Goal: Navigation & Orientation: Find specific page/section

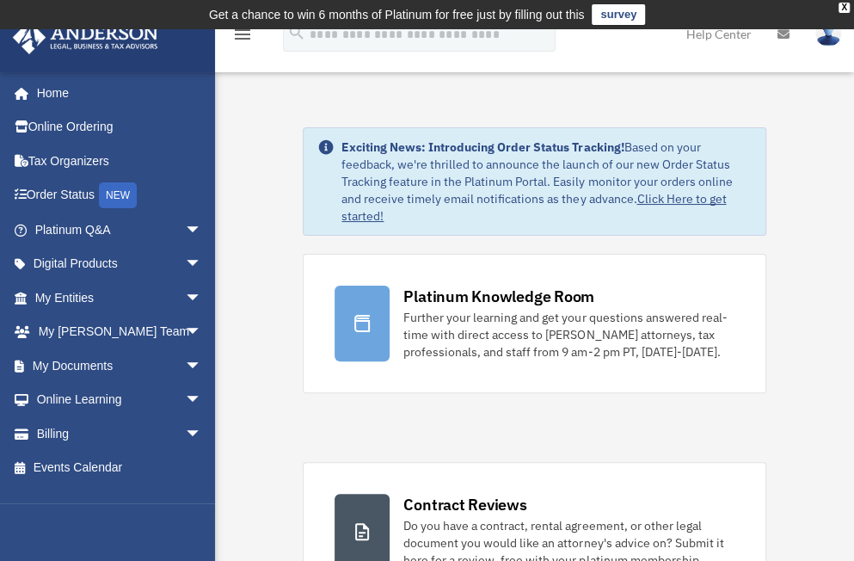
click at [185, 428] on span "arrow_drop_down" at bounding box center [202, 433] width 34 height 35
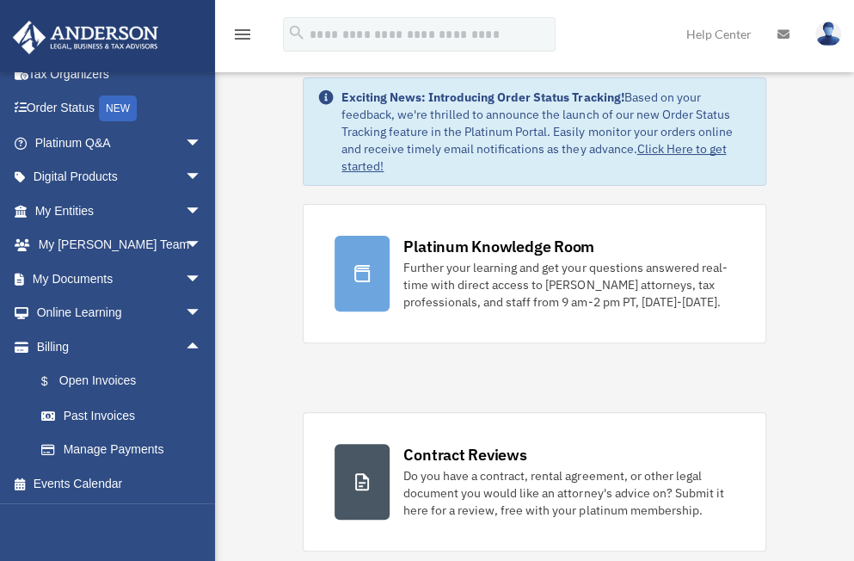
scroll to position [86, 0]
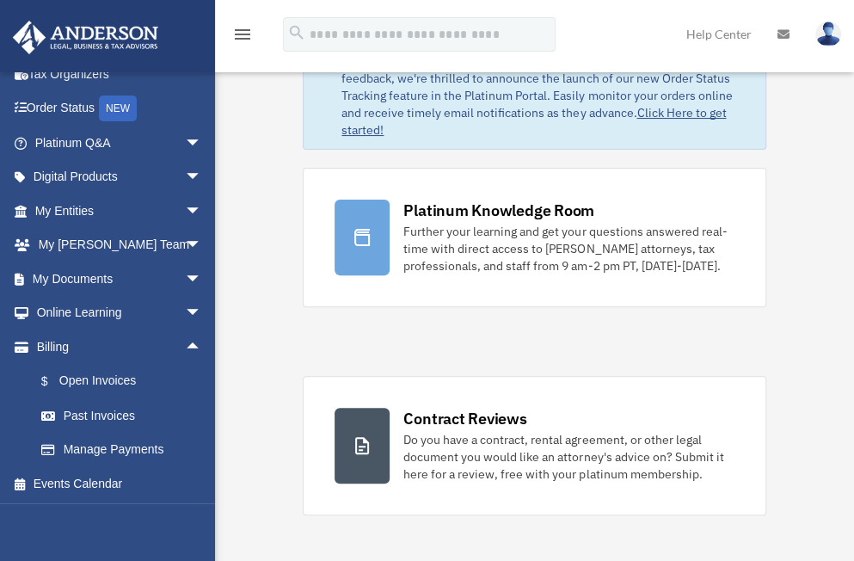
click at [124, 379] on link "$ Open Invoices" at bounding box center [126, 381] width 204 height 35
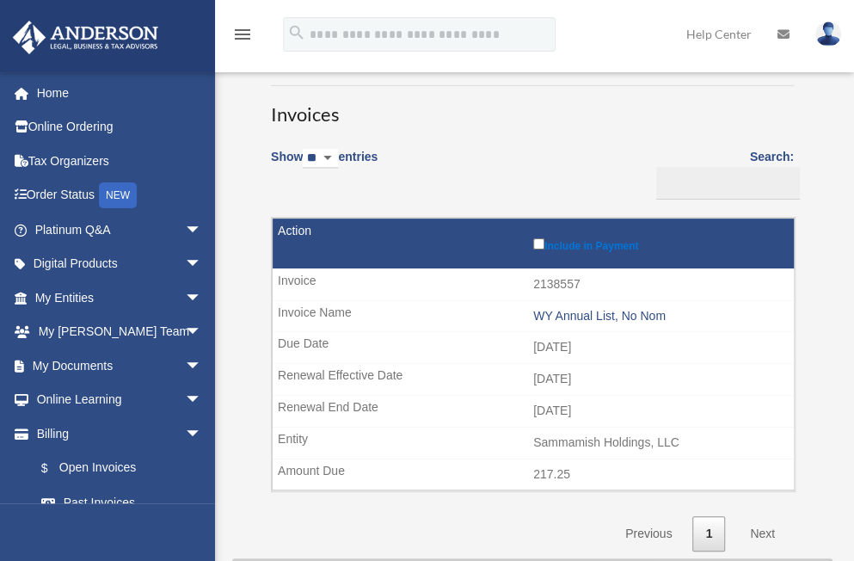
scroll to position [86, 0]
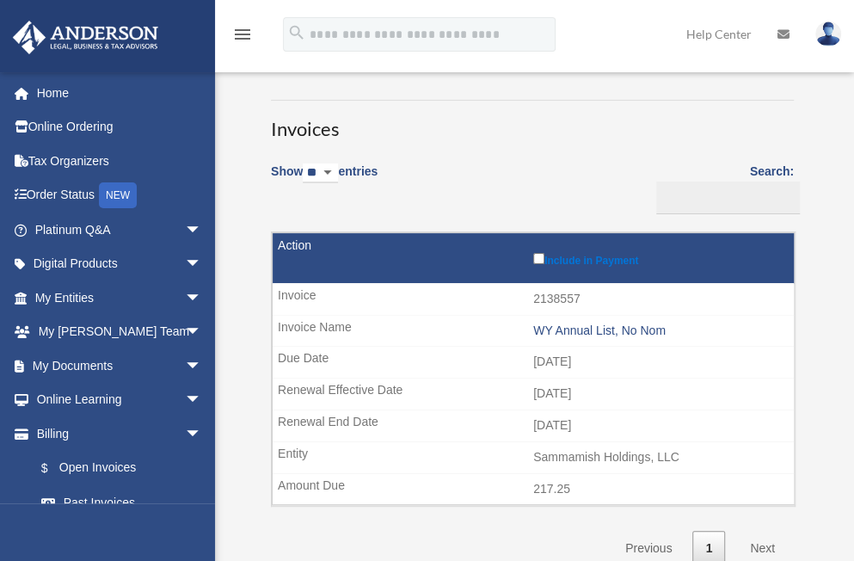
click at [338, 167] on select "** ** ** ***" at bounding box center [320, 173] width 35 height 20
select select "**"
click at [306, 163] on select "** ** ** ***" at bounding box center [320, 173] width 35 height 20
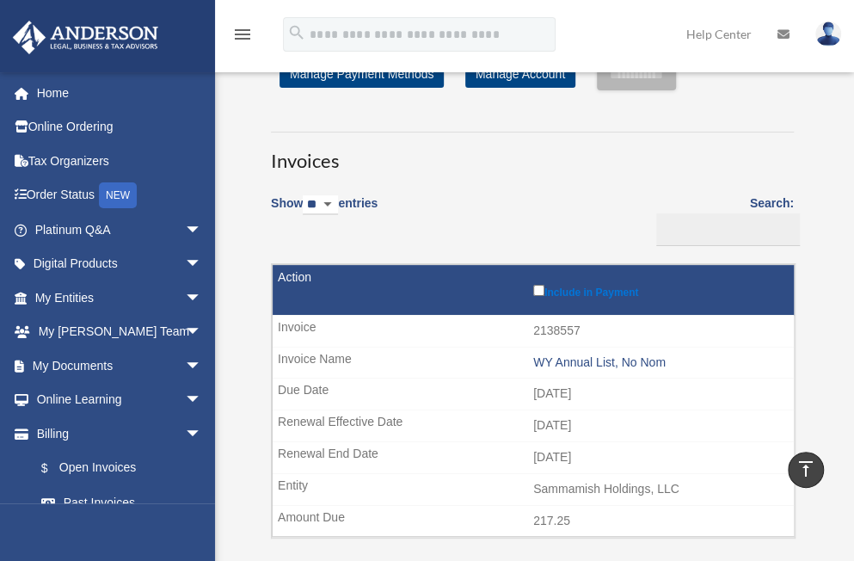
scroll to position [0, 0]
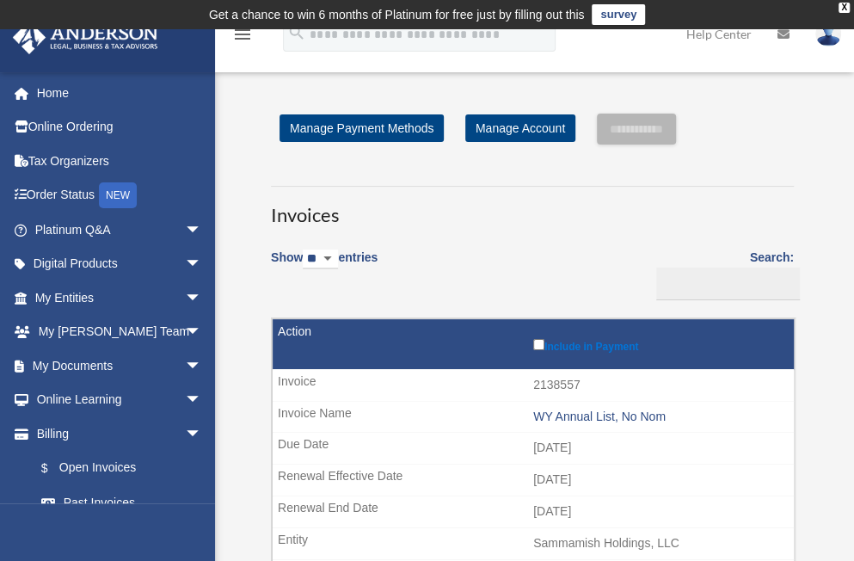
click at [185, 293] on span "arrow_drop_down" at bounding box center [202, 298] width 34 height 35
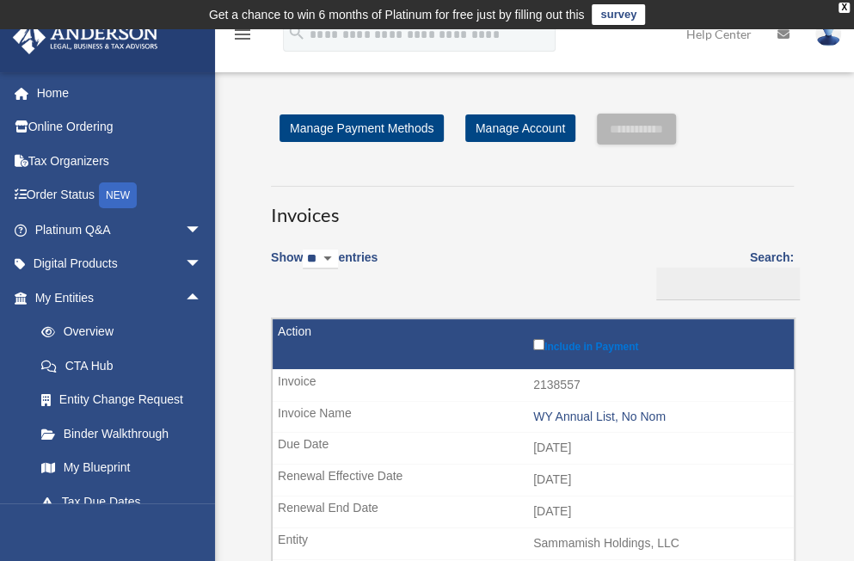
click at [103, 329] on link "Overview" at bounding box center [126, 332] width 204 height 34
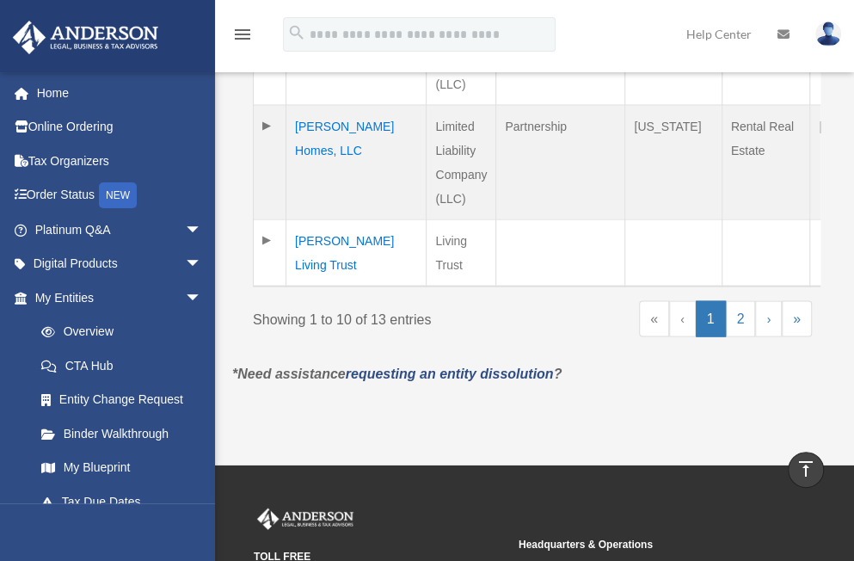
scroll to position [1463, 0]
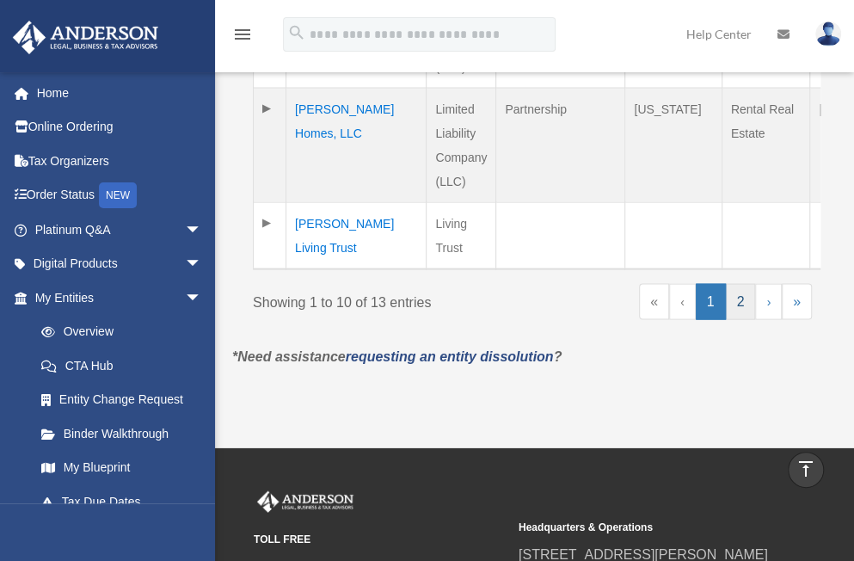
click at [742, 298] on link "2" at bounding box center [741, 302] width 30 height 36
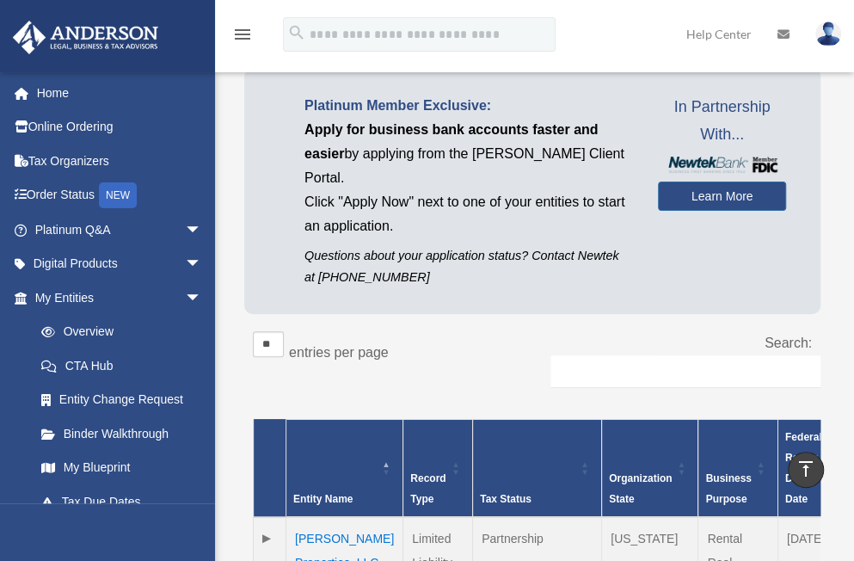
scroll to position [45, 0]
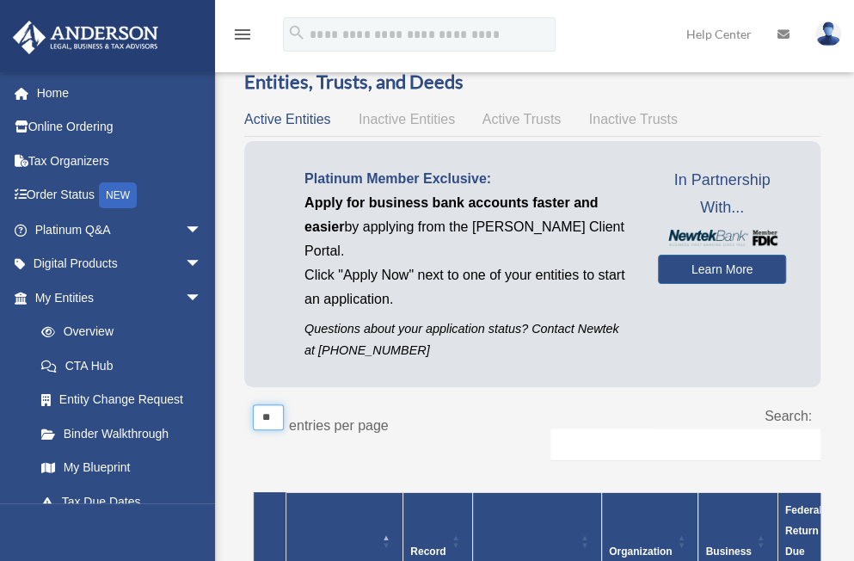
click at [272, 404] on select "** ** ** ***" at bounding box center [268, 417] width 31 height 26
select select "**"
click at [253, 404] on select "** ** ** ***" at bounding box center [268, 417] width 31 height 26
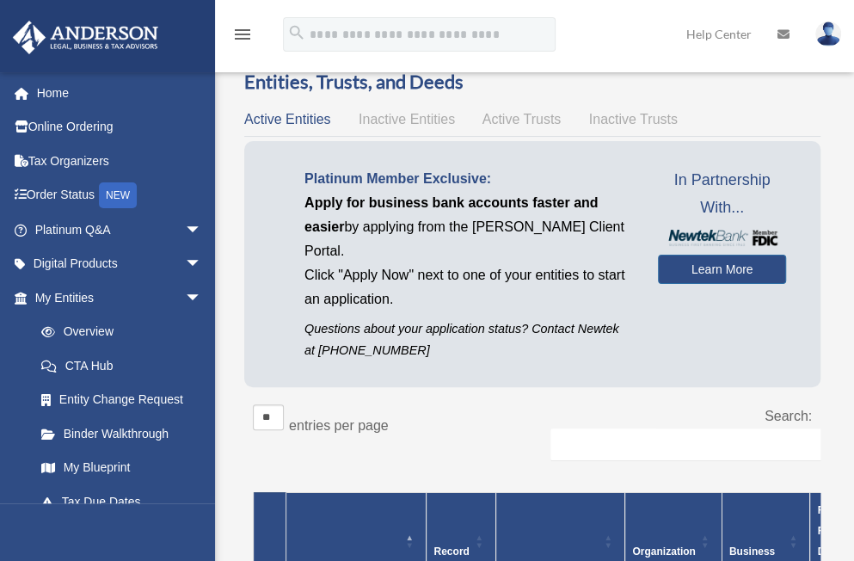
click at [550, 351] on div "Platinum Member Exclusive: Apply for business bank accounts faster and easier b…" at bounding box center [532, 264] width 577 height 246
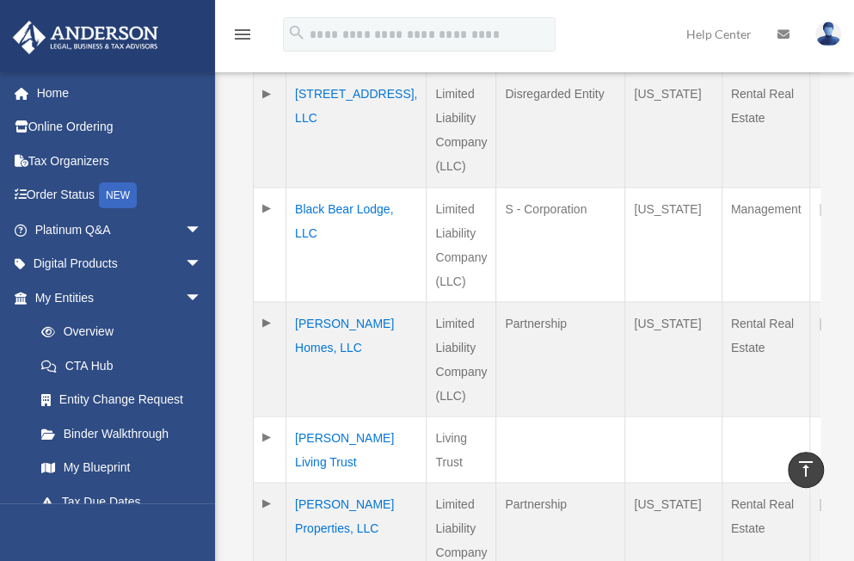
scroll to position [1335, 0]
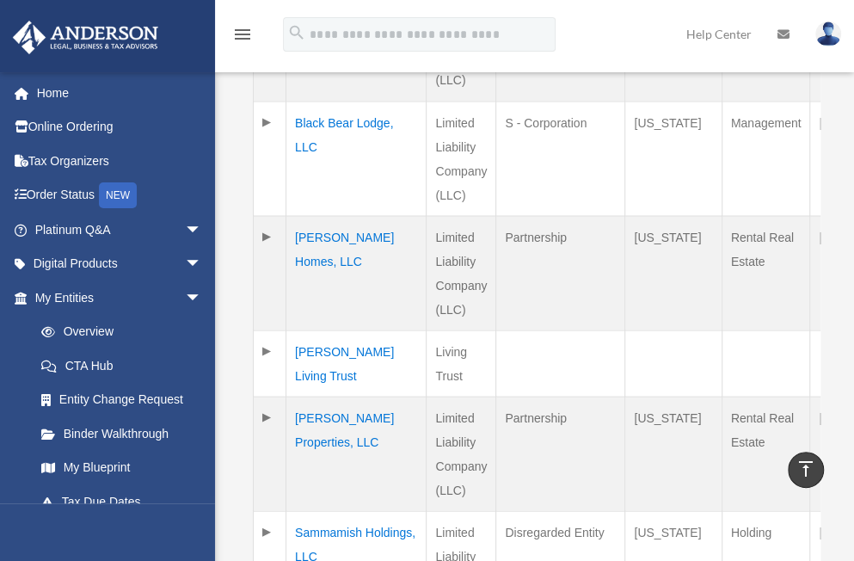
click at [427, 417] on td "Limited Liability Company (LLC)" at bounding box center [462, 453] width 70 height 114
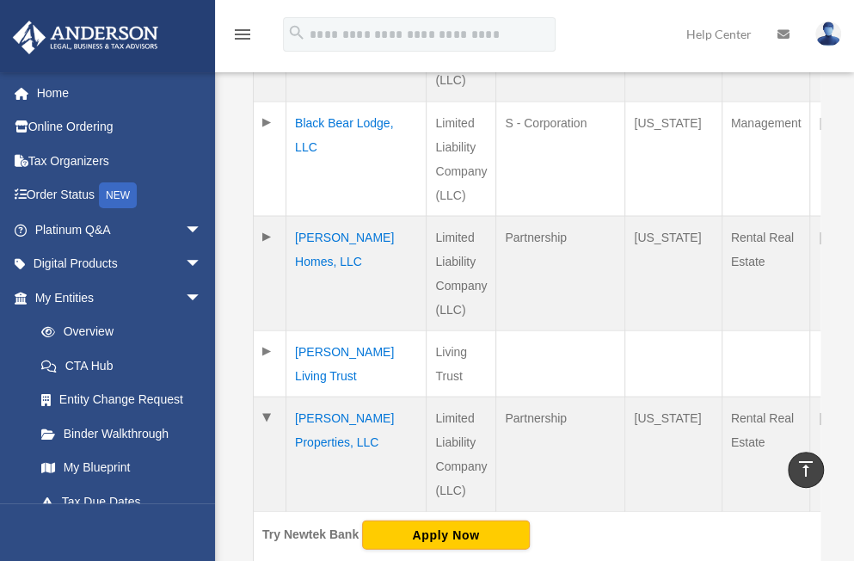
click at [311, 410] on td "Ott Properties, LLC" at bounding box center [357, 453] width 140 height 114
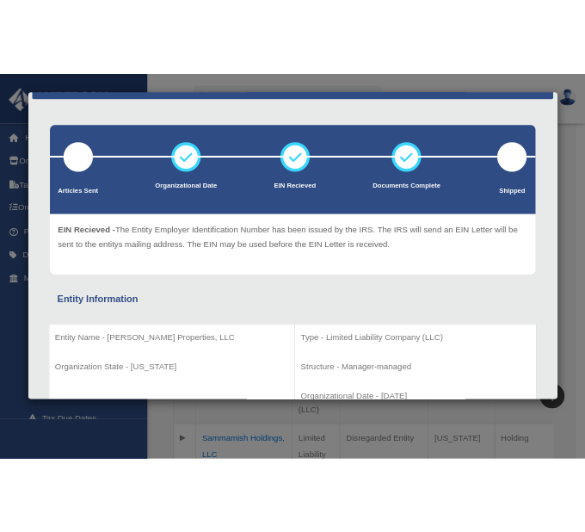
scroll to position [0, 0]
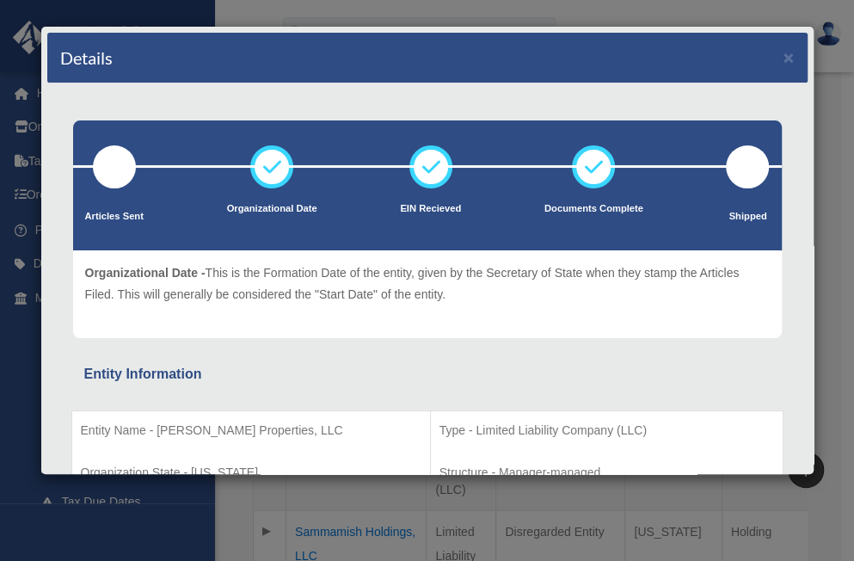
drag, startPoint x: 484, startPoint y: 3, endPoint x: 348, endPoint y: 25, distance: 137.6
click at [334, 34] on div "Details × Articles Sent Organizational Date" at bounding box center [427, 280] width 854 height 561
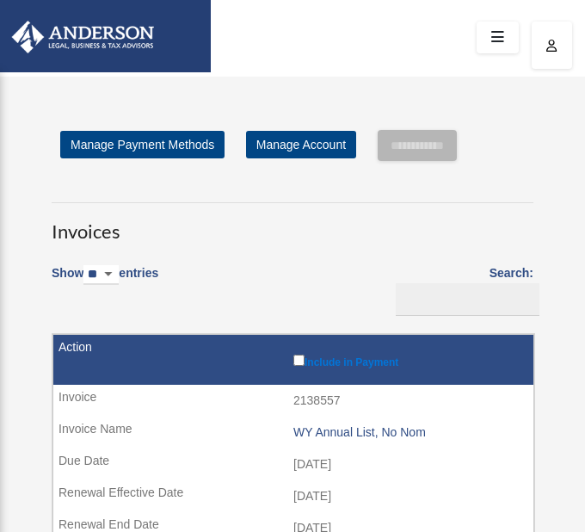
select select "**"
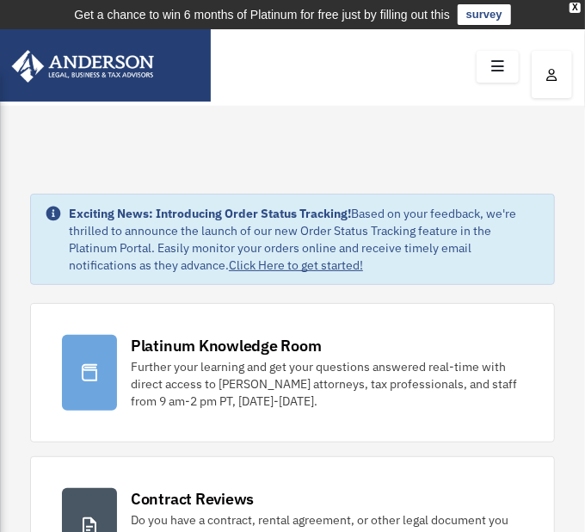
click at [576, 5] on div "X" at bounding box center [575, 8] width 11 height 10
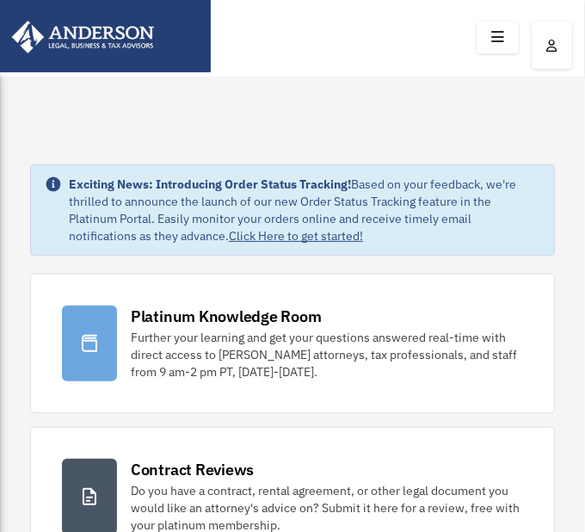
click at [498, 32] on icon at bounding box center [497, 37] width 25 height 27
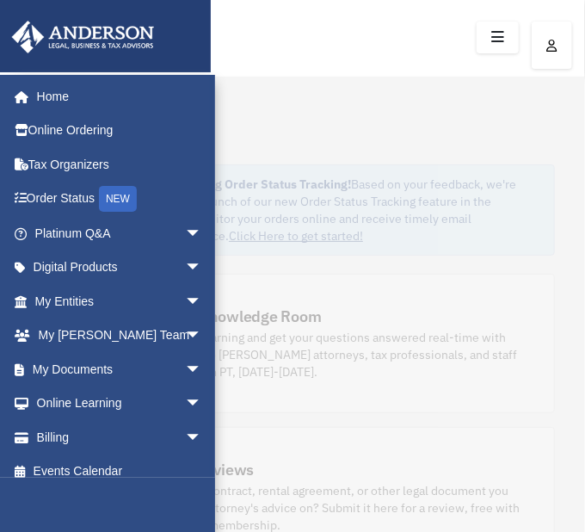
click at [76, 197] on link "Order Status NEW" at bounding box center [120, 199] width 216 height 35
click at [126, 193] on div "NEW" at bounding box center [118, 199] width 38 height 26
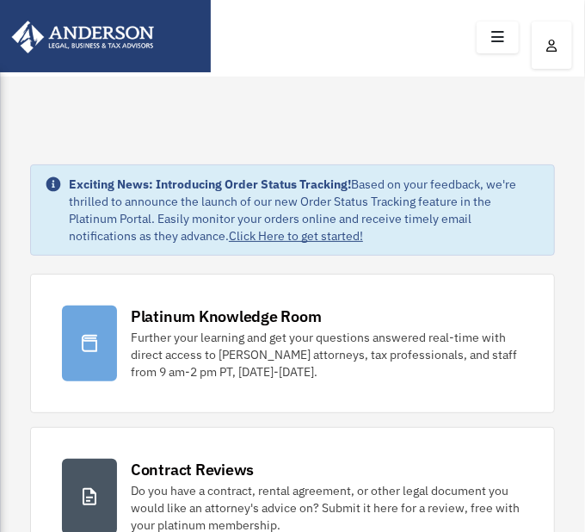
click at [577, 35] on div at bounding box center [292, 38] width 585 height 76
click at [501, 35] on icon at bounding box center [497, 37] width 25 height 27
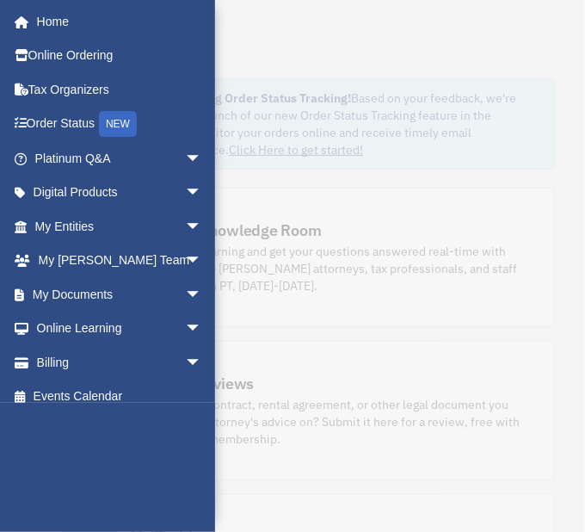
click at [185, 293] on span "arrow_drop_down" at bounding box center [202, 294] width 34 height 35
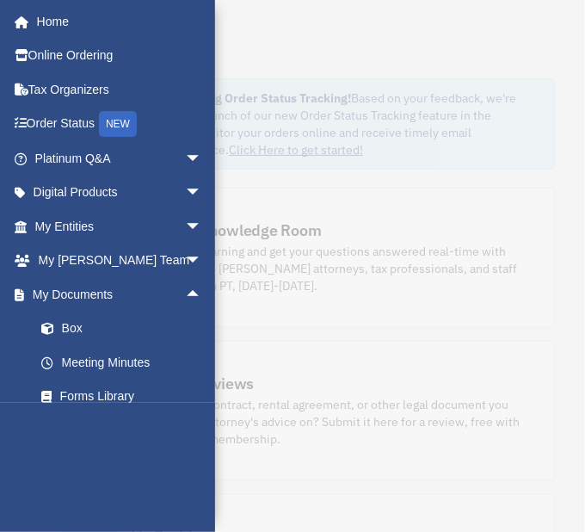
click at [71, 328] on link "Box" at bounding box center [126, 328] width 204 height 34
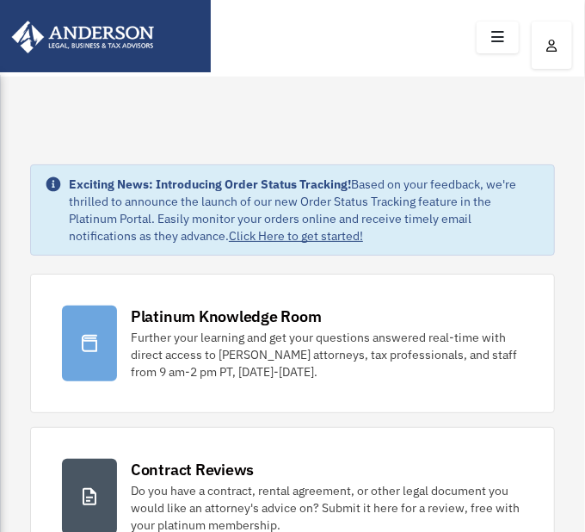
click at [496, 34] on icon at bounding box center [497, 37] width 25 height 27
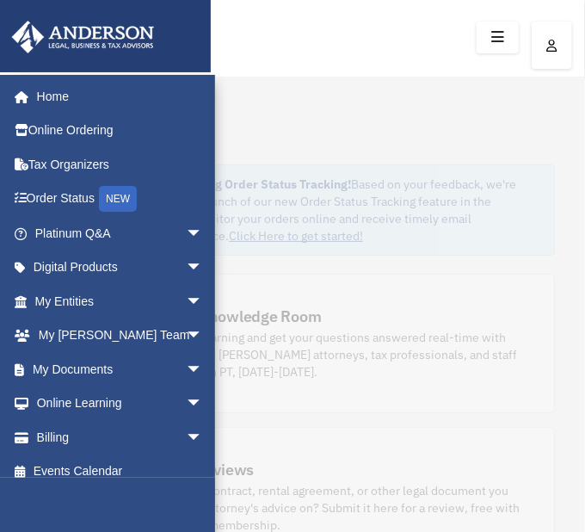
click at [185, 299] on span "arrow_drop_down" at bounding box center [202, 301] width 34 height 35
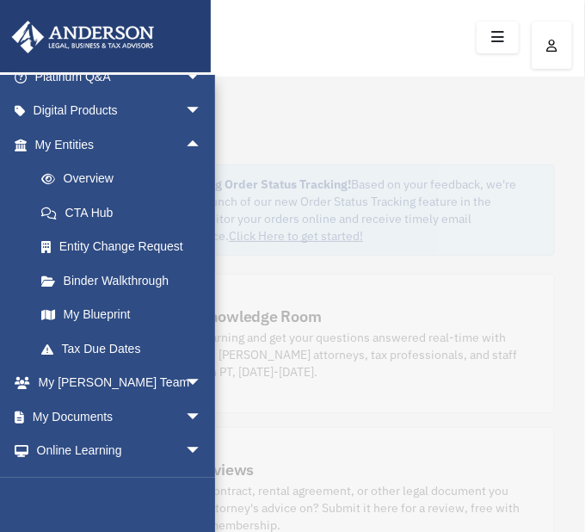
scroll to position [132, 0]
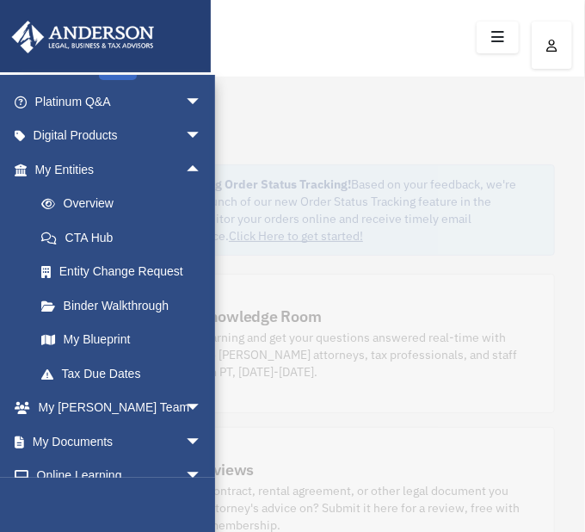
click at [82, 441] on link "My Documents arrow_drop_down" at bounding box center [120, 441] width 216 height 34
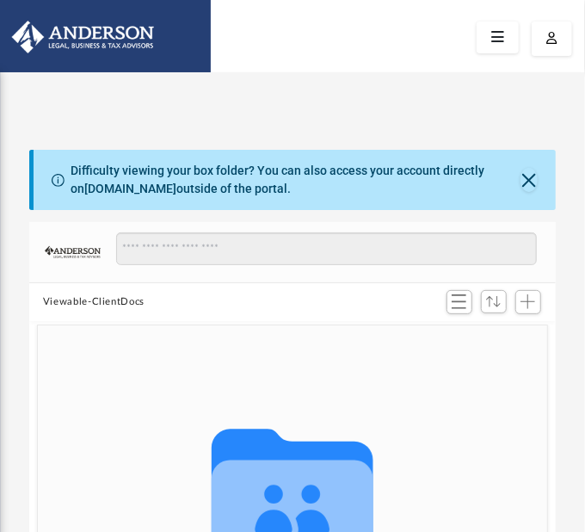
scroll to position [377, 514]
